Goal: Obtain resource: Obtain resource

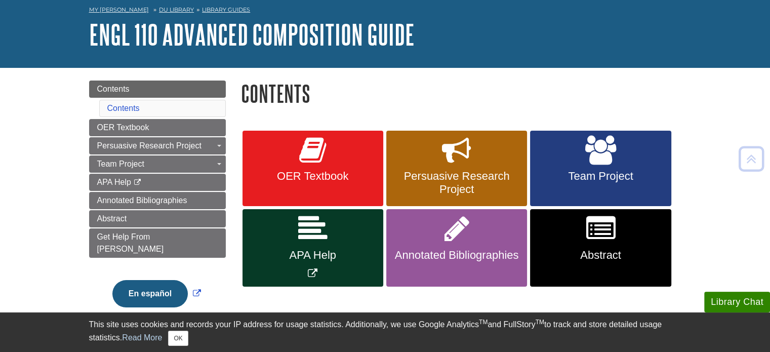
scroll to position [44, 0]
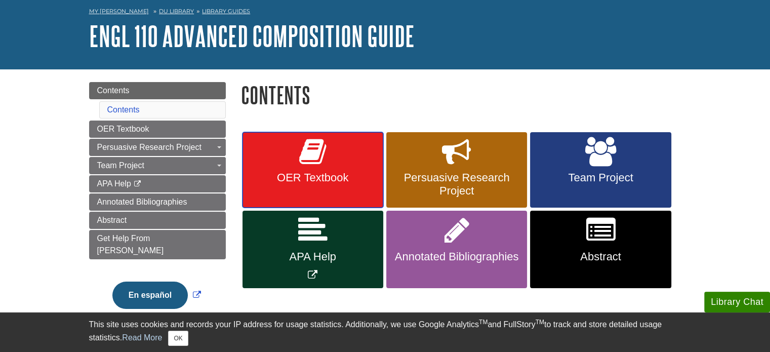
click at [365, 182] on span "OER Textbook" at bounding box center [313, 177] width 126 height 13
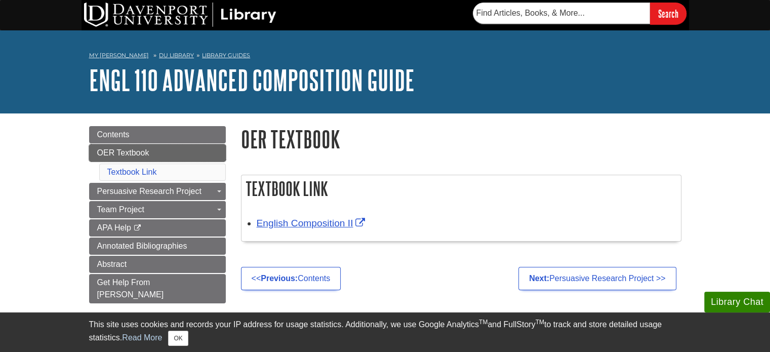
click at [154, 147] on link "OER Textbook" at bounding box center [157, 152] width 137 height 17
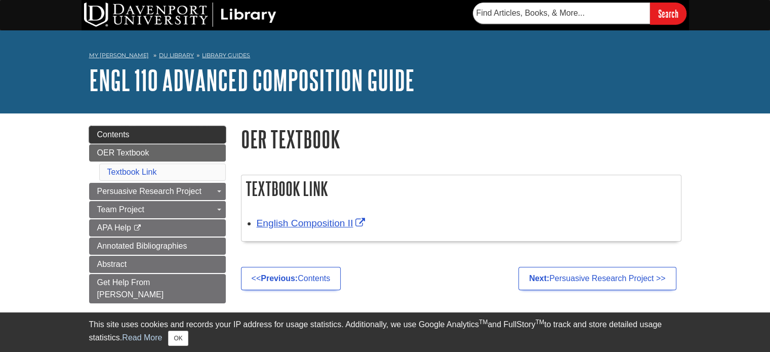
click at [150, 135] on link "Contents" at bounding box center [157, 134] width 137 height 17
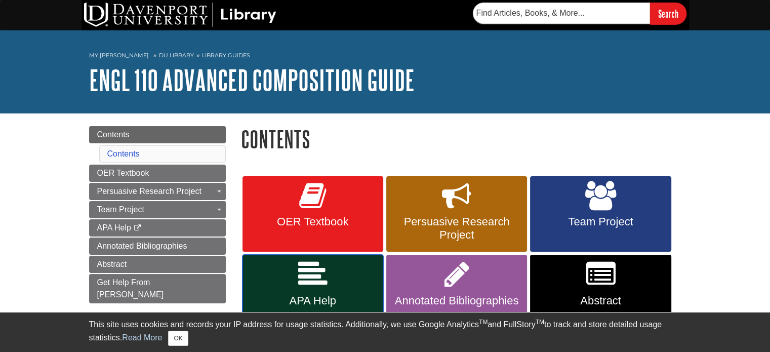
click at [310, 290] on link "APA Help" at bounding box center [313, 293] width 141 height 77
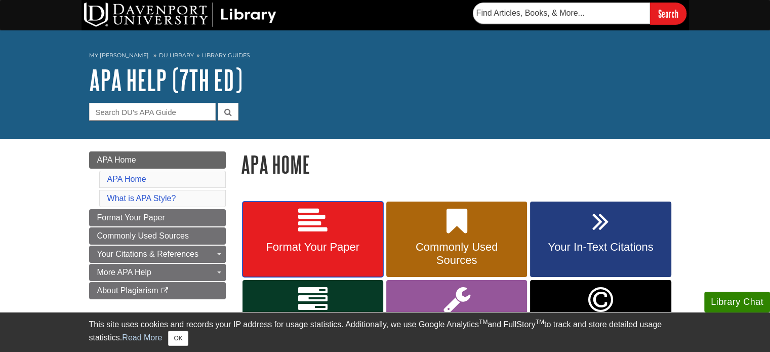
click at [310, 241] on span "Format Your Paper" at bounding box center [313, 246] width 126 height 13
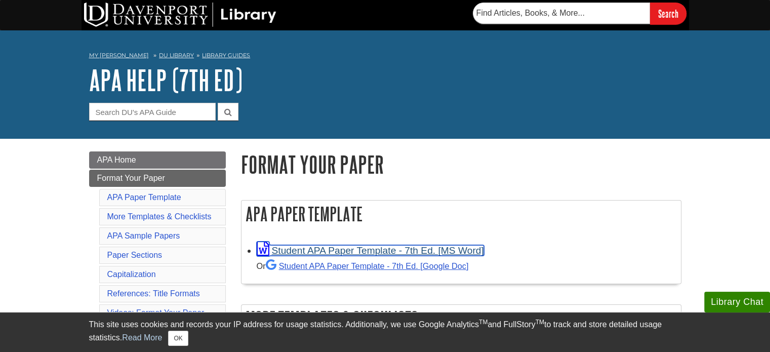
click at [365, 251] on link "Student APA Paper Template - 7th Ed. [MS Word]" at bounding box center [370, 250] width 227 height 11
